Goal: Information Seeking & Learning: Learn about a topic

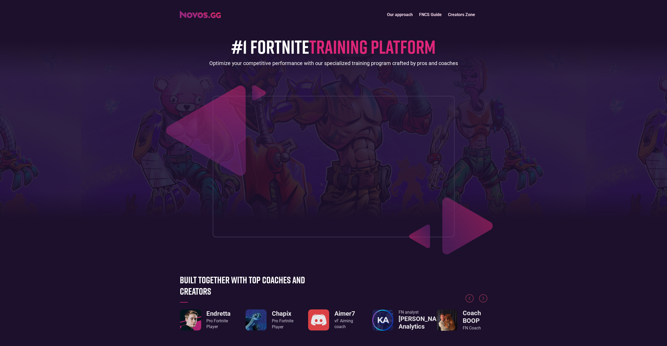
click at [404, 17] on link "Our approach" at bounding box center [400, 14] width 32 height 11
click at [429, 18] on link "FNCS Guide" at bounding box center [430, 14] width 29 height 11
